Goal: Task Accomplishment & Management: Manage account settings

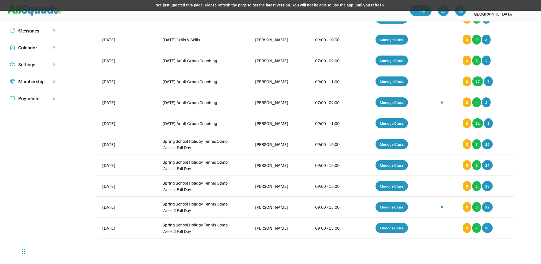
scroll to position [16, 0]
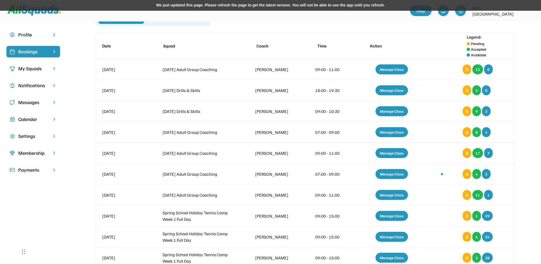
click at [30, 118] on div "Calendar" at bounding box center [33, 119] width 30 height 7
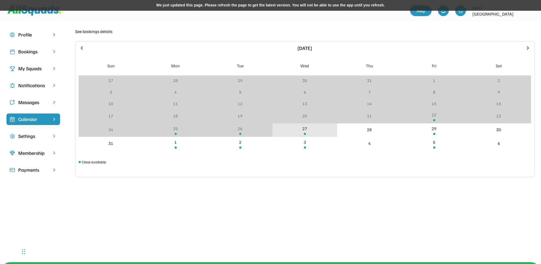
click at [307, 131] on div "27" at bounding box center [304, 130] width 65 height 14
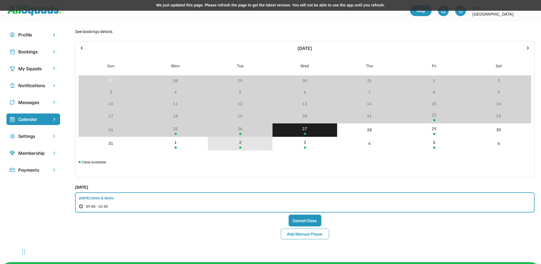
click at [237, 145] on div "2" at bounding box center [240, 144] width 65 height 14
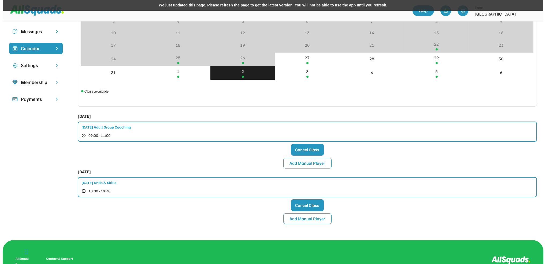
scroll to position [87, 0]
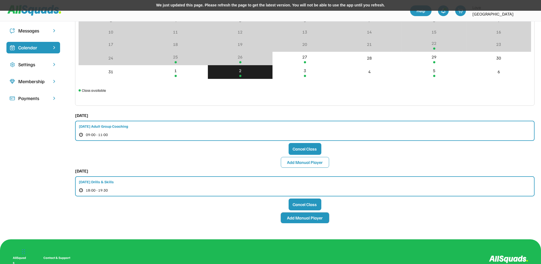
click at [299, 217] on button "Add Manual Player" at bounding box center [305, 217] width 48 height 11
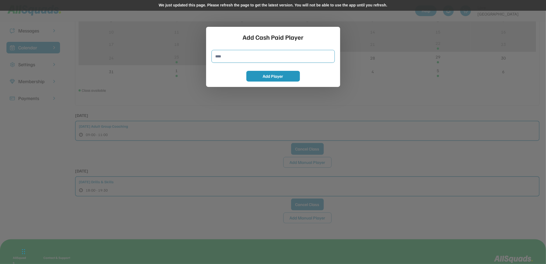
click at [222, 54] on input "input" at bounding box center [273, 56] width 123 height 13
type input "**********"
click at [256, 79] on button "Add Player" at bounding box center [273, 76] width 54 height 11
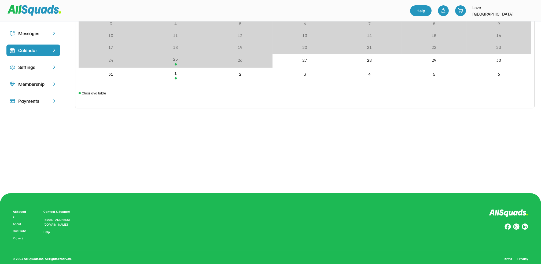
scroll to position [87, 0]
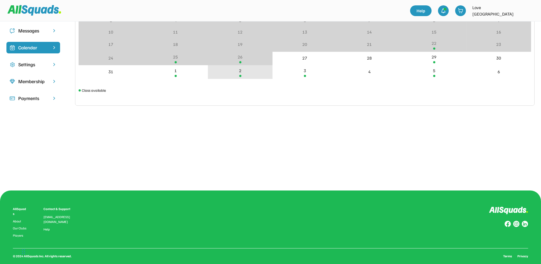
click at [242, 74] on div "2" at bounding box center [240, 72] width 65 height 14
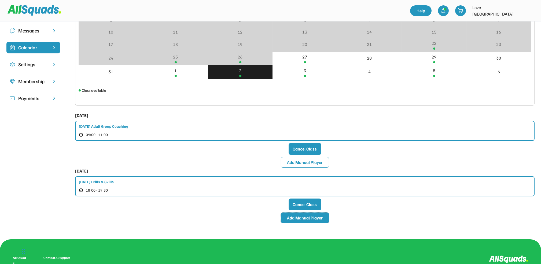
click at [301, 217] on button "Add Manual Player" at bounding box center [305, 217] width 48 height 11
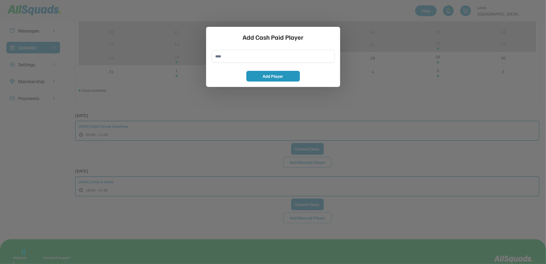
click at [230, 57] on input "input" at bounding box center [273, 56] width 123 height 13
type input "**********"
click at [262, 76] on button "Add Player" at bounding box center [273, 76] width 54 height 11
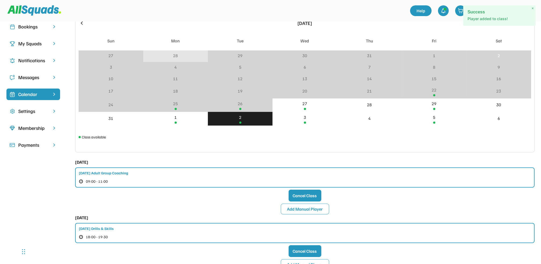
scroll to position [0, 0]
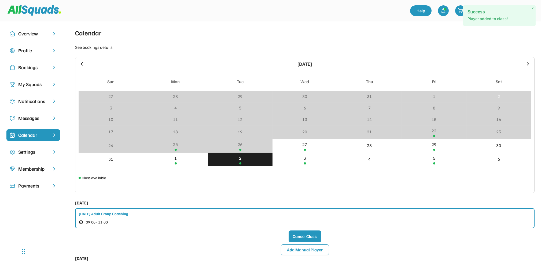
click at [23, 66] on div "Bookings" at bounding box center [33, 67] width 30 height 7
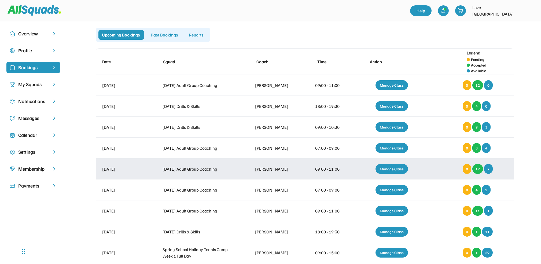
click at [389, 169] on div "Manage Class" at bounding box center [391, 169] width 32 height 10
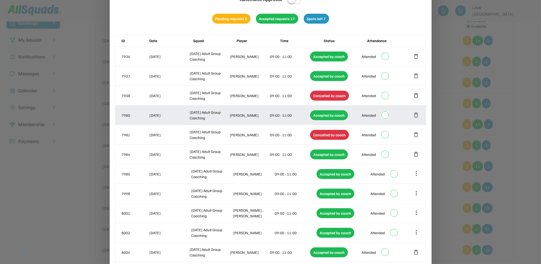
scroll to position [259, 0]
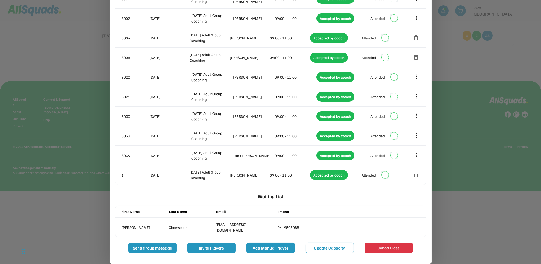
click at [276, 246] on button "Add Manual Player" at bounding box center [270, 247] width 48 height 11
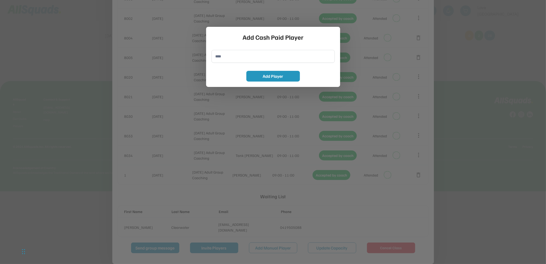
click at [224, 60] on input "input" at bounding box center [273, 56] width 123 height 13
type input "**********"
click at [268, 77] on button "Add Player" at bounding box center [273, 76] width 54 height 11
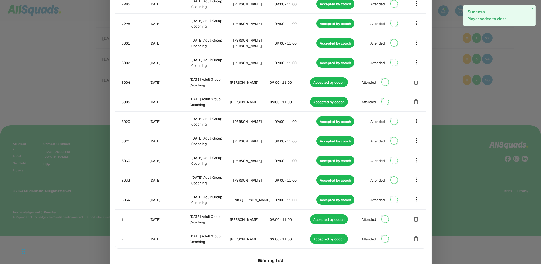
scroll to position [278, 0]
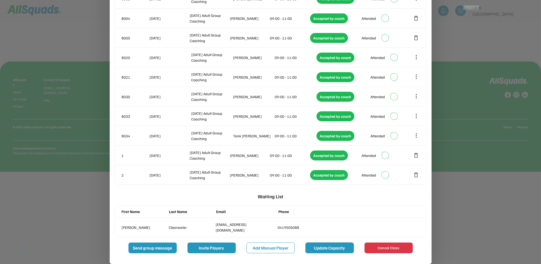
click at [320, 249] on button "Update Capacity" at bounding box center [329, 247] width 48 height 11
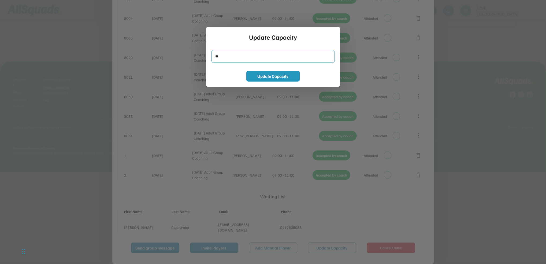
click at [225, 57] on input "input" at bounding box center [273, 56] width 123 height 13
type input "*"
type input "**"
click at [278, 74] on button "Update Capacity" at bounding box center [273, 76] width 54 height 11
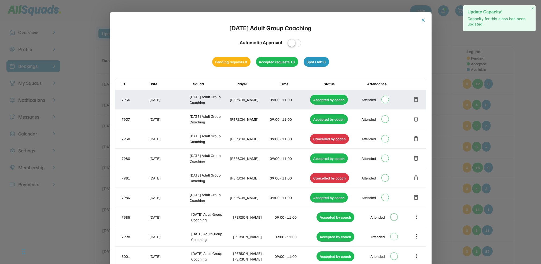
scroll to position [0, 0]
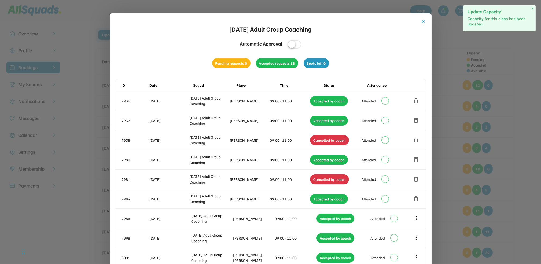
click at [421, 21] on button "close" at bounding box center [423, 21] width 5 height 5
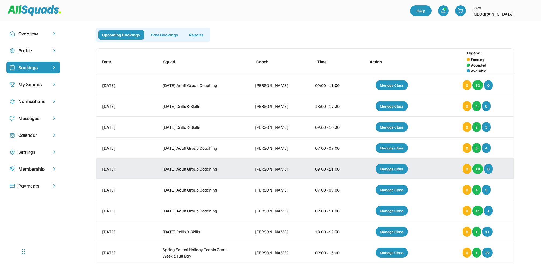
drag, startPoint x: 395, startPoint y: 171, endPoint x: 360, endPoint y: 172, distance: 35.1
click at [395, 171] on div "Manage Class" at bounding box center [391, 169] width 32 height 10
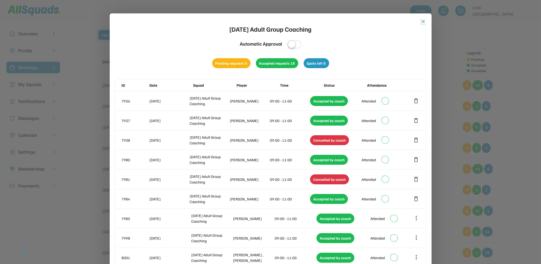
click at [423, 20] on button "close" at bounding box center [423, 21] width 5 height 5
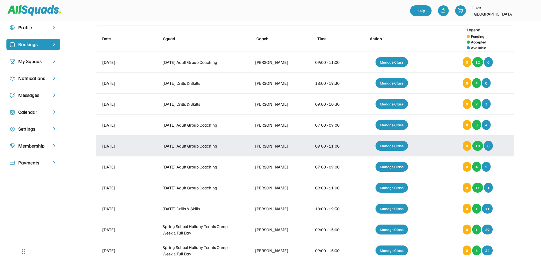
scroll to position [36, 0]
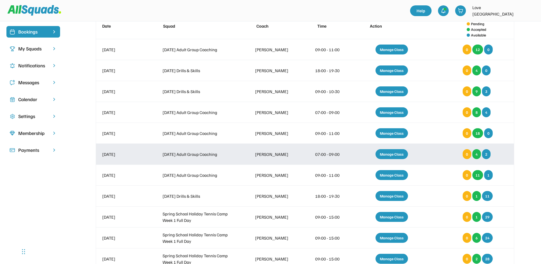
click at [393, 155] on div "Manage Class" at bounding box center [391, 154] width 32 height 10
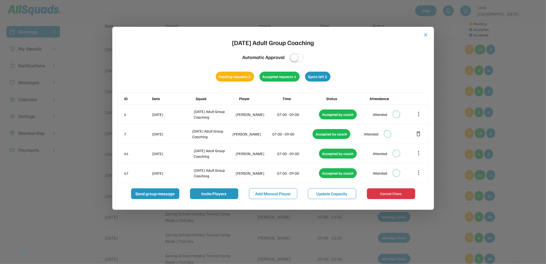
click at [426, 35] on button "close" at bounding box center [425, 34] width 5 height 5
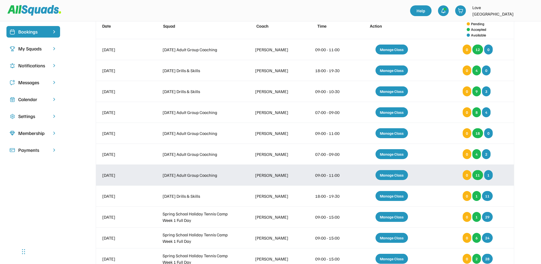
scroll to position [71, 0]
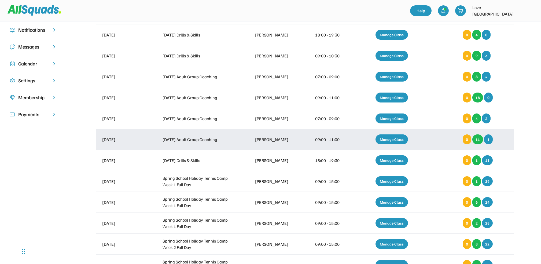
click at [405, 137] on div "Manage Class" at bounding box center [391, 139] width 32 height 10
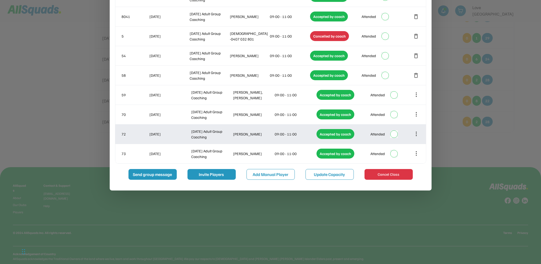
scroll to position [0, 0]
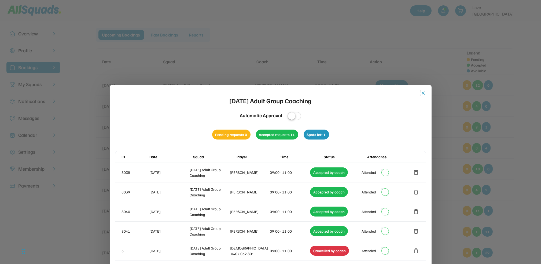
click at [422, 94] on button "close" at bounding box center [423, 92] width 5 height 5
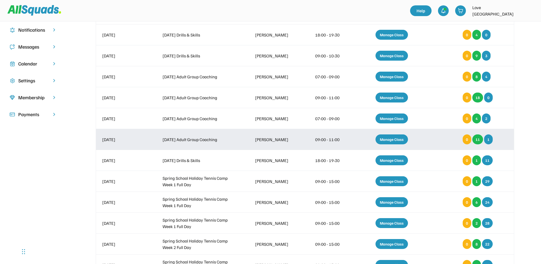
scroll to position [107, 0]
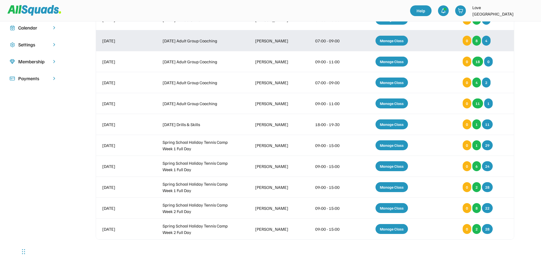
click at [396, 40] on div "Manage Class" at bounding box center [391, 41] width 32 height 10
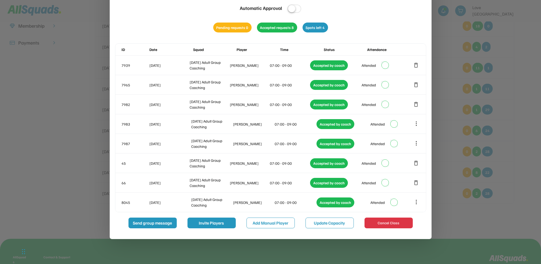
scroll to position [71, 0]
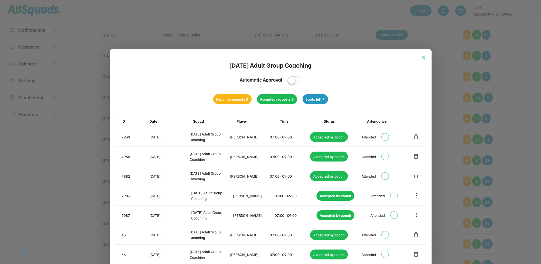
click at [424, 57] on button "close" at bounding box center [423, 57] width 5 height 5
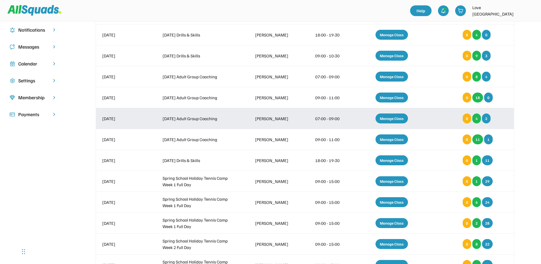
click at [149, 120] on div "01 Sep 2025 Monday Adult Group Coaching Paul Hoysted 07:00 - 09:00 Manage Class…" at bounding box center [305, 118] width 418 height 21
click at [394, 120] on div "Manage Class" at bounding box center [391, 118] width 32 height 10
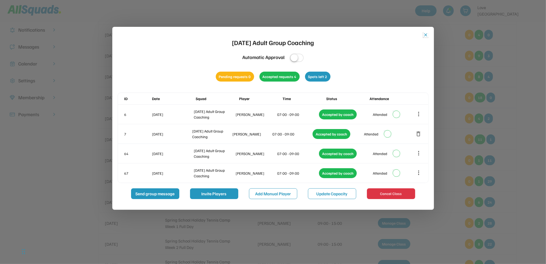
click at [428, 36] on button "close" at bounding box center [425, 34] width 5 height 5
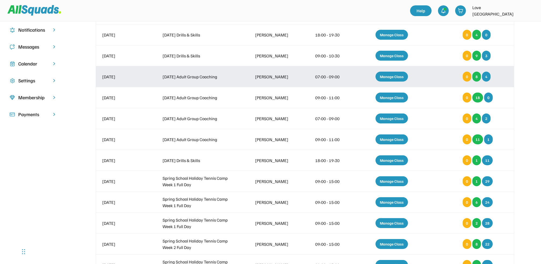
click at [391, 74] on div "Manage Class" at bounding box center [391, 77] width 32 height 10
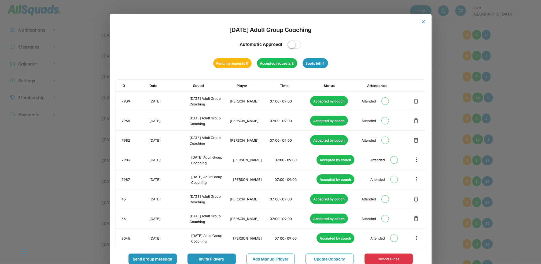
click at [423, 21] on button "close" at bounding box center [423, 21] width 5 height 5
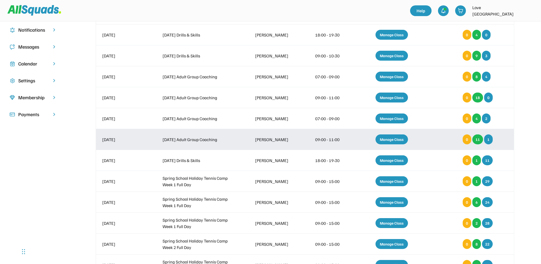
click at [387, 138] on div "Manage Class" at bounding box center [391, 139] width 32 height 10
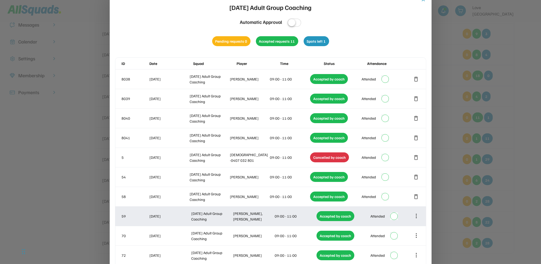
scroll to position [36, 0]
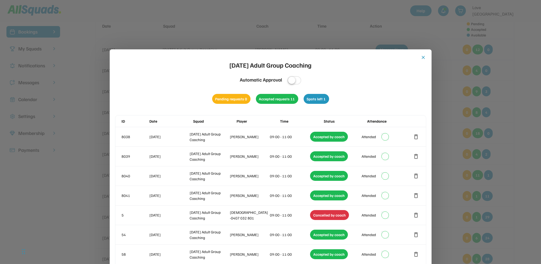
click at [423, 56] on button "close" at bounding box center [423, 57] width 5 height 5
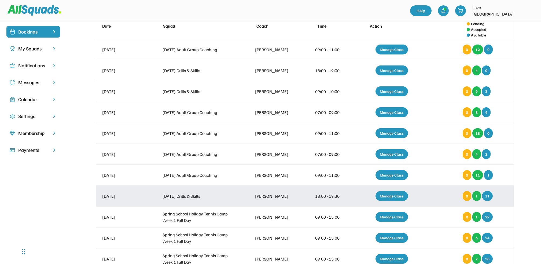
click at [397, 196] on div "Manage Class" at bounding box center [391, 196] width 32 height 10
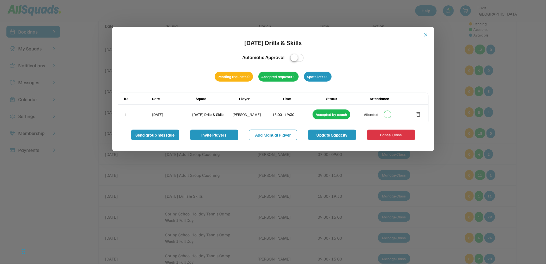
click at [322, 138] on button "Update Capacity" at bounding box center [332, 134] width 48 height 11
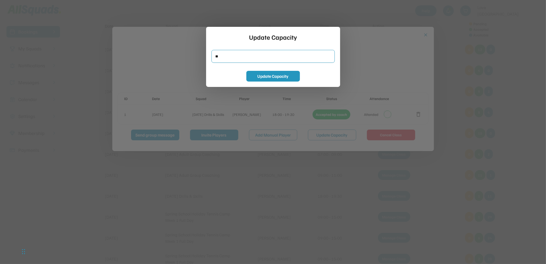
drag, startPoint x: 225, startPoint y: 56, endPoint x: 203, endPoint y: 57, distance: 22.0
click at [203, 57] on body "Overview Profile Bookings My Squads Notifications Messages Calendar Settings Me…" at bounding box center [273, 96] width 546 height 264
type input "*"
click at [269, 75] on button "Update Capacity" at bounding box center [273, 76] width 54 height 11
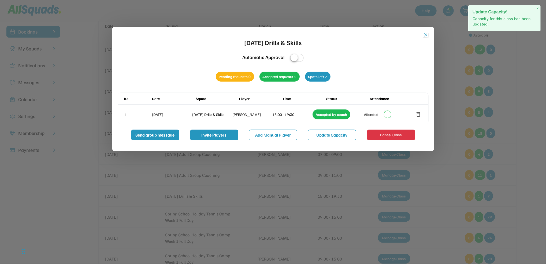
click at [427, 36] on button "close" at bounding box center [425, 34] width 5 height 5
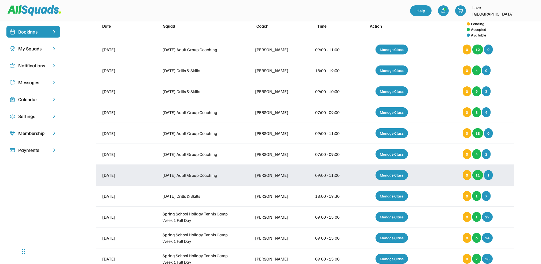
scroll to position [0, 0]
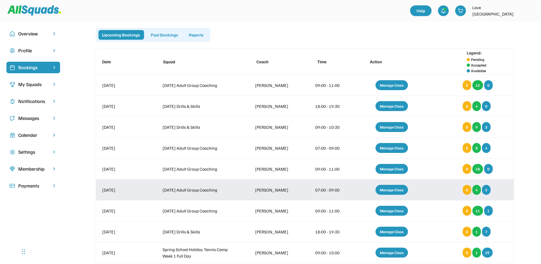
click at [387, 190] on div "Manage Class" at bounding box center [391, 190] width 32 height 10
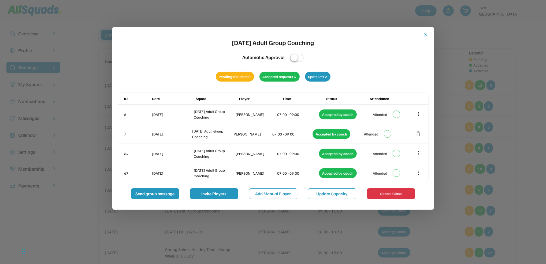
click at [426, 36] on button "close" at bounding box center [425, 34] width 5 height 5
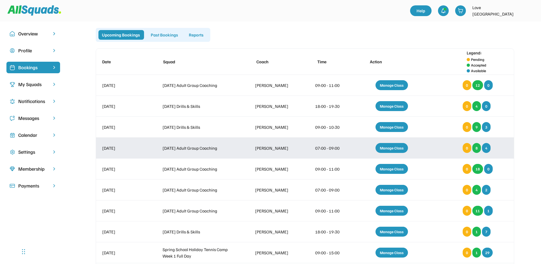
click at [383, 152] on div "Manage Class" at bounding box center [391, 148] width 32 height 10
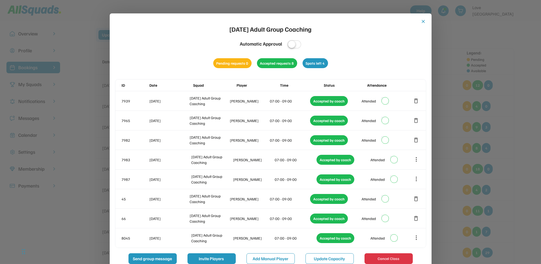
click at [421, 20] on button "close" at bounding box center [423, 21] width 5 height 5
